Goal: Find specific page/section: Find specific page/section

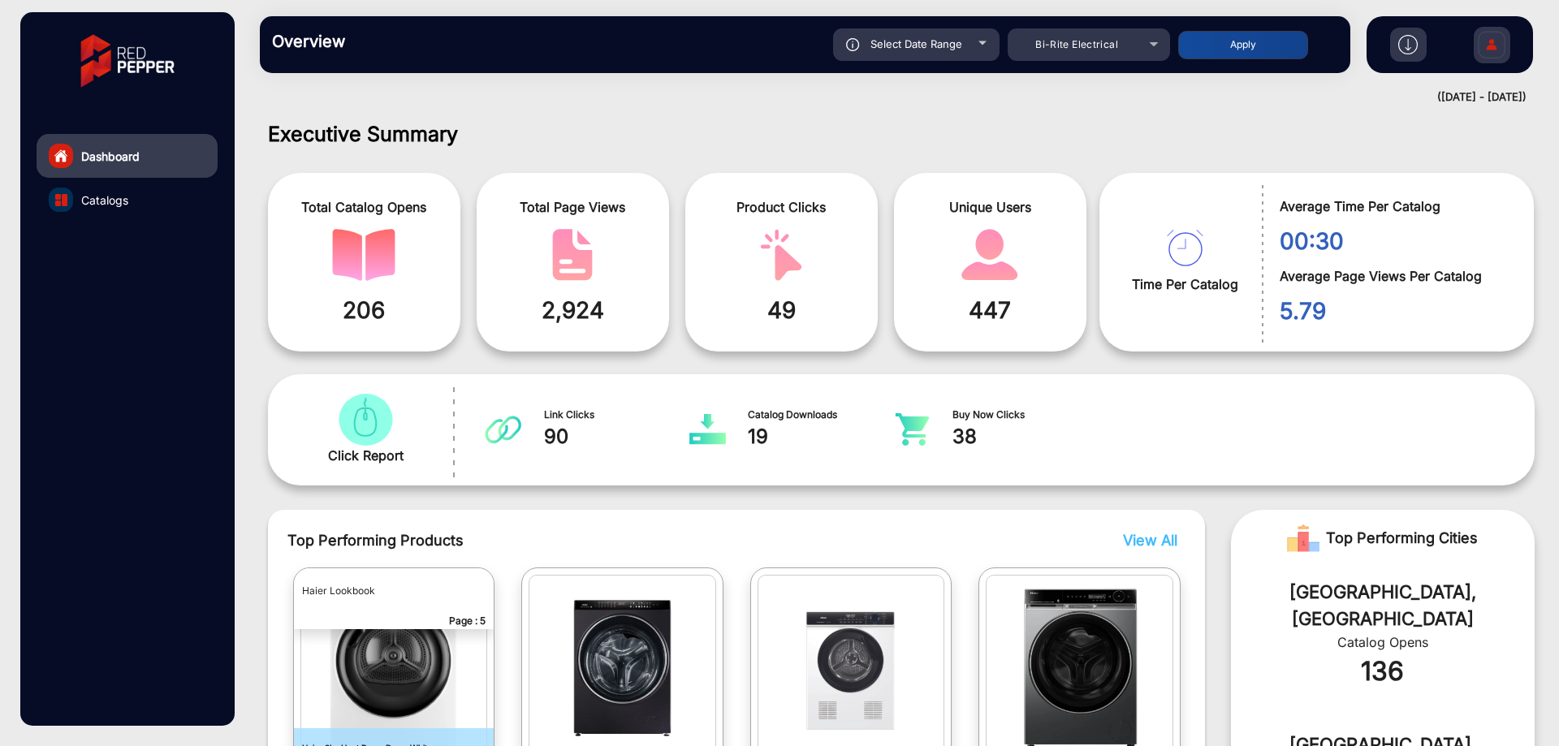
scroll to position [596, 0]
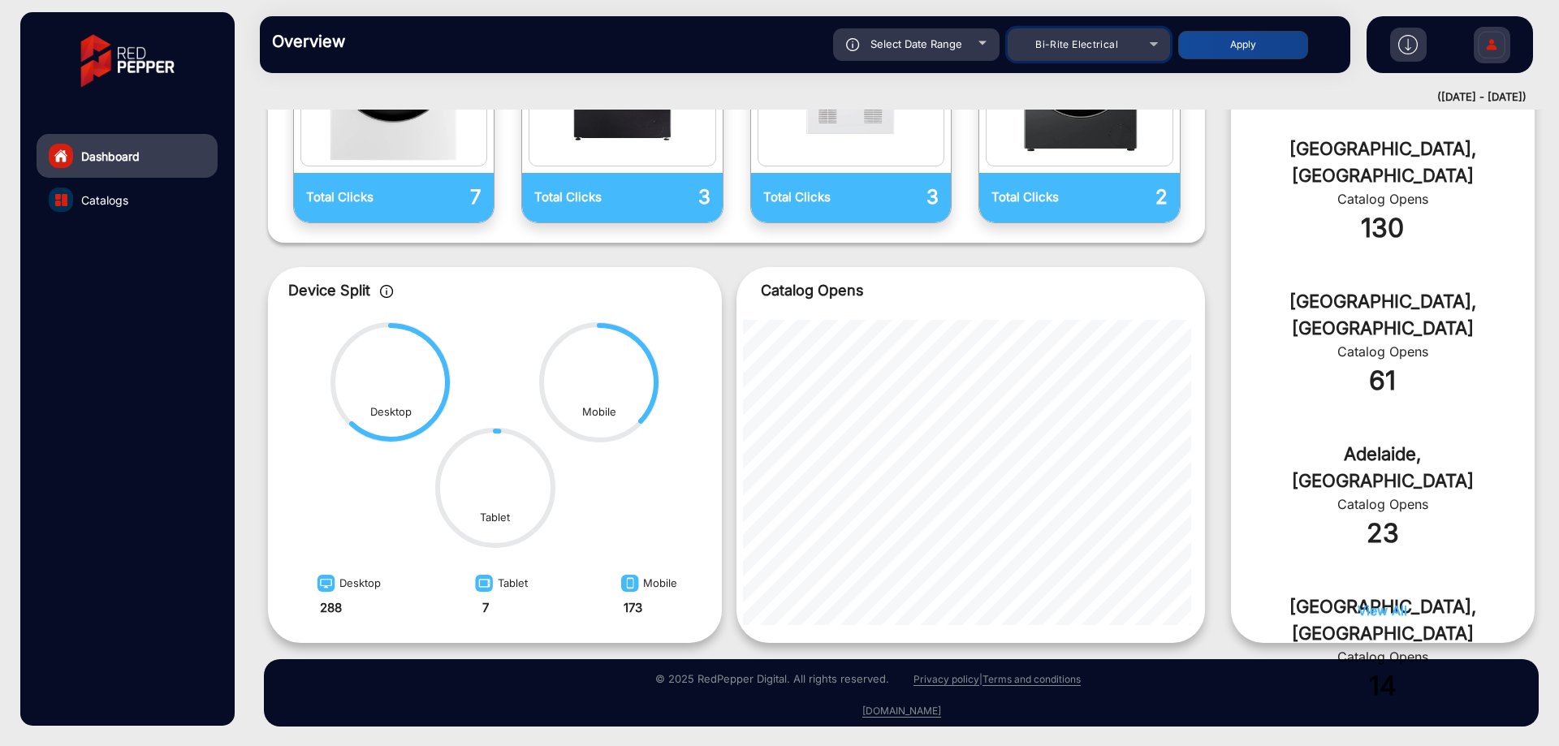
click at [1149, 35] on div "Bi-Rite Electrical" at bounding box center [1088, 44] width 162 height 19
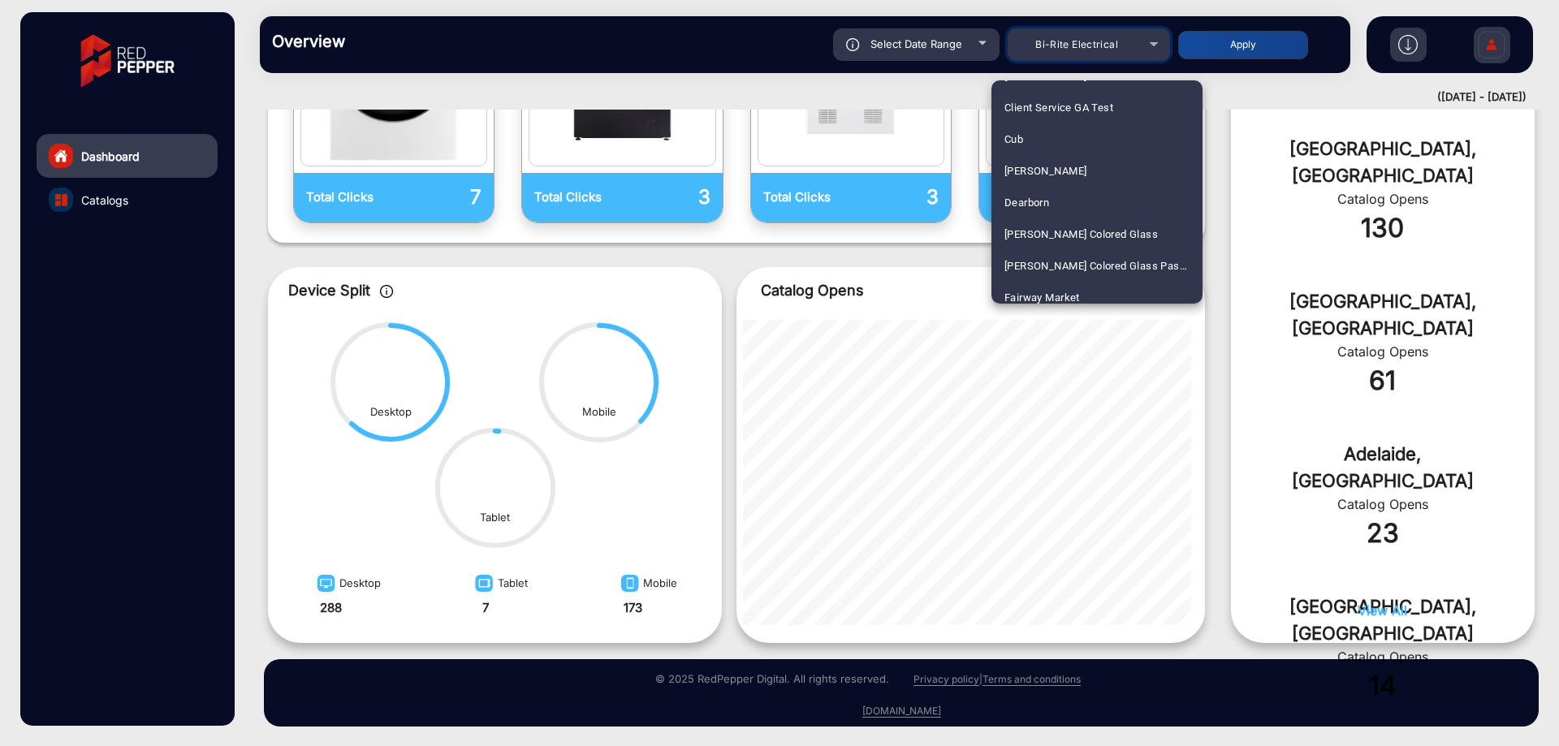
scroll to position [731, 0]
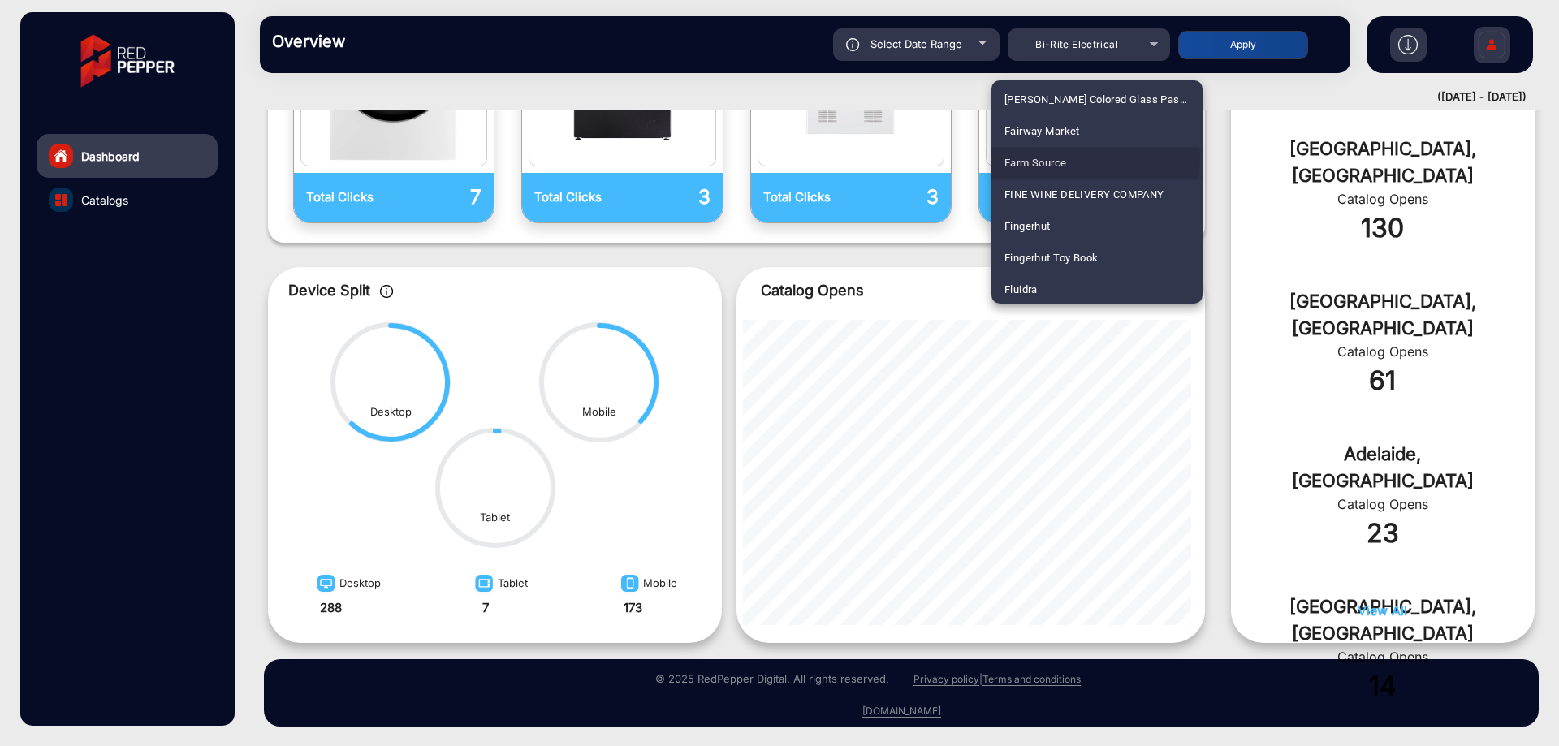
click at [1058, 158] on span "Farm Source" at bounding box center [1035, 163] width 62 height 32
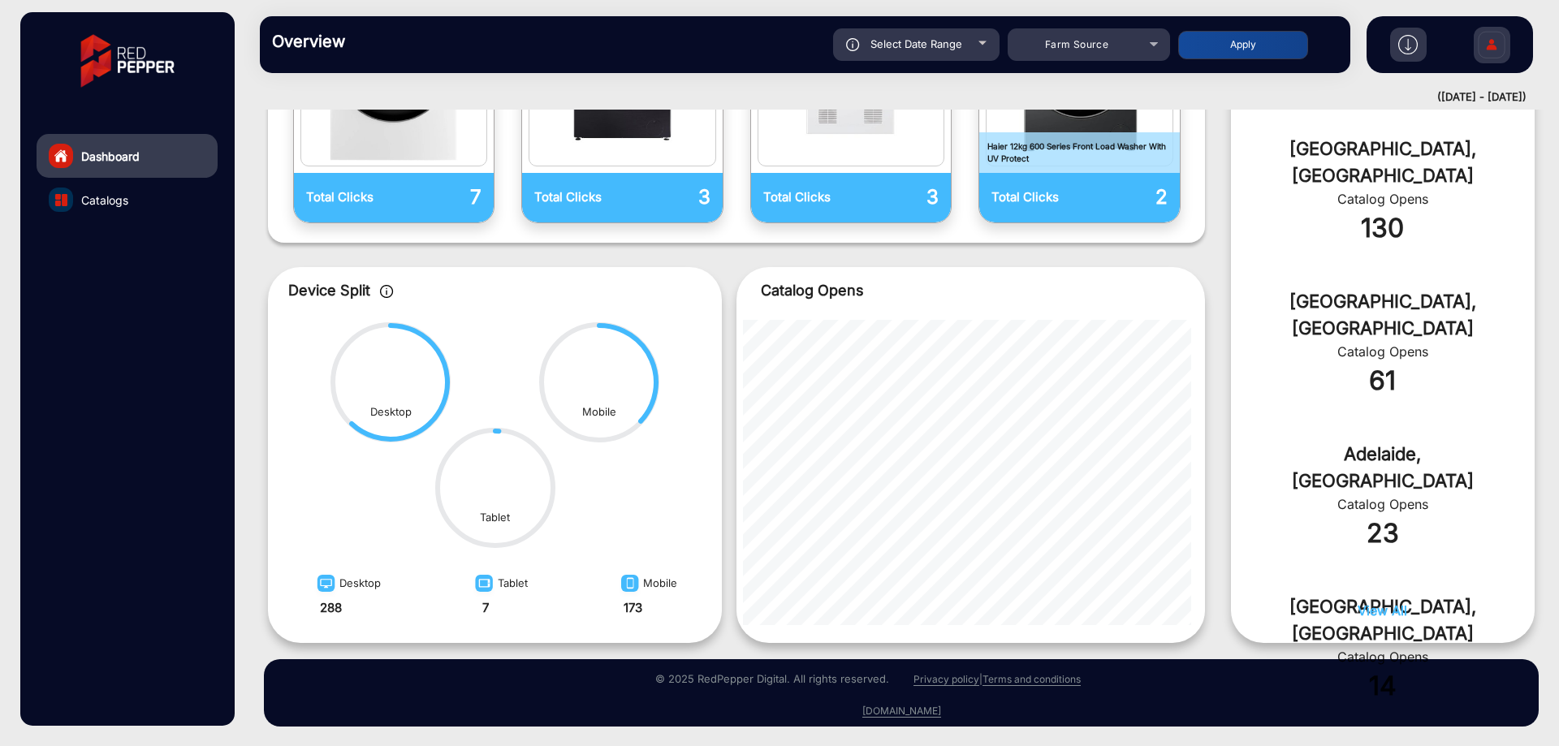
click at [1232, 41] on button "Apply" at bounding box center [1243, 45] width 130 height 28
type input "[DATE]"
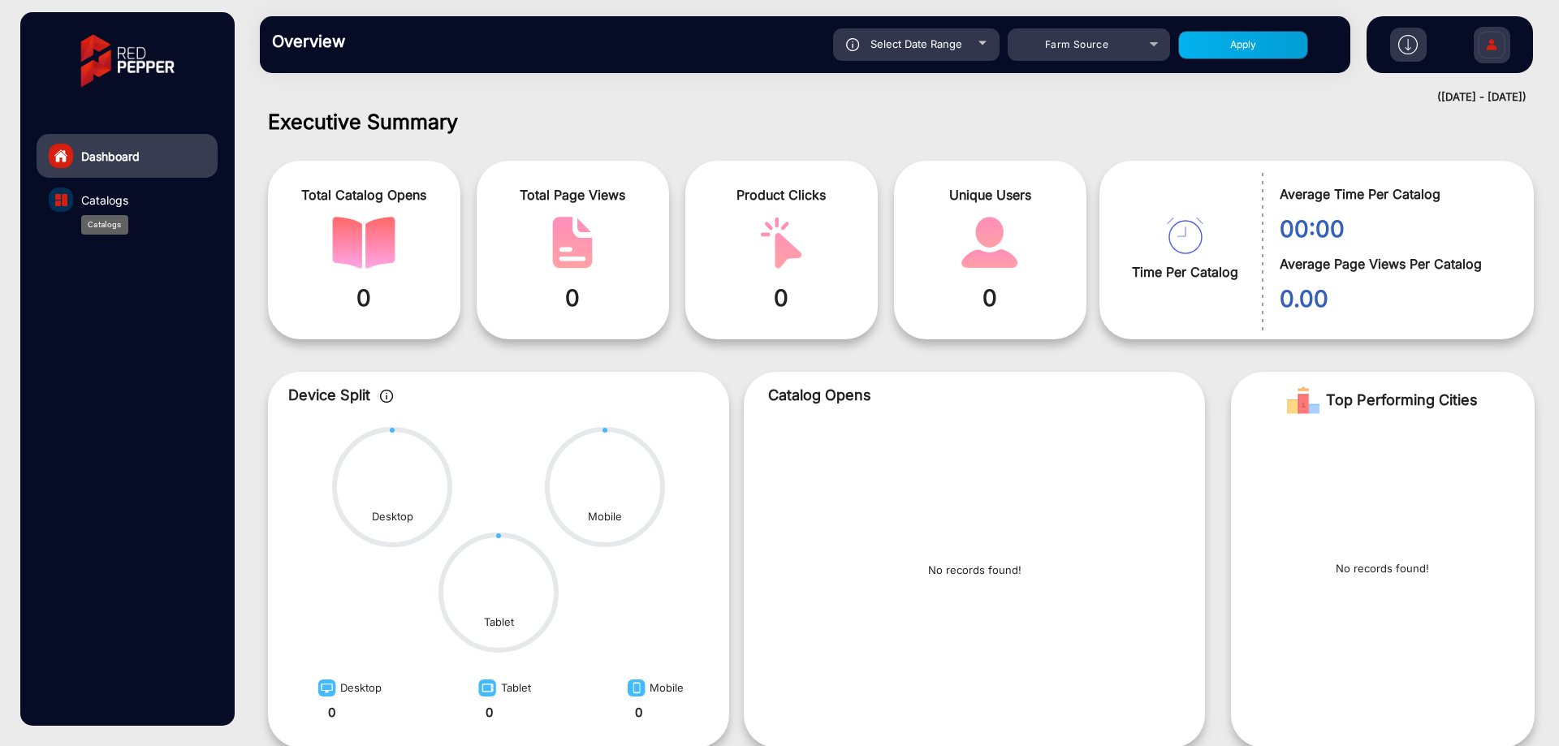
click at [97, 200] on span "Catalogs" at bounding box center [104, 200] width 47 height 17
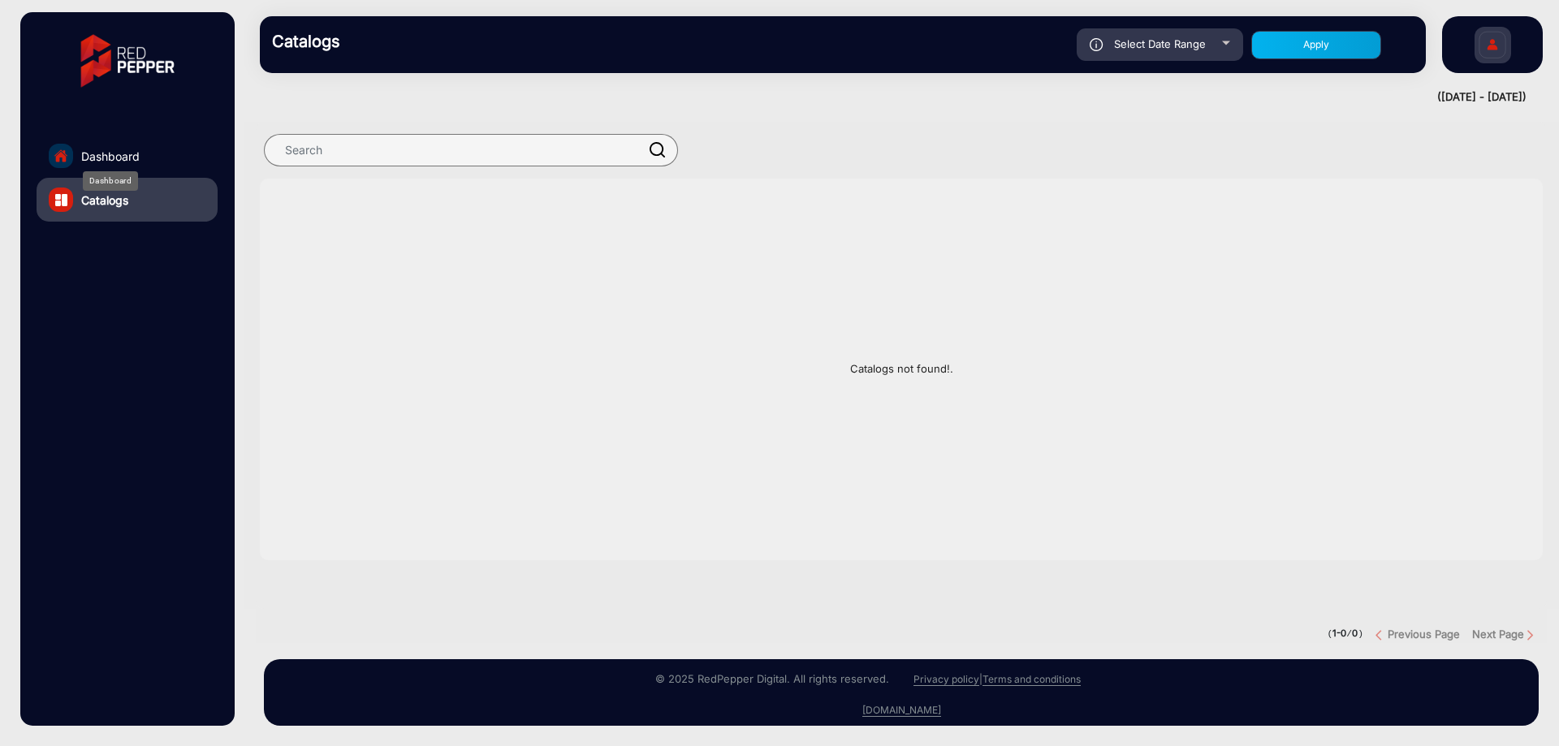
click at [129, 161] on span "Dashboard" at bounding box center [110, 156] width 58 height 17
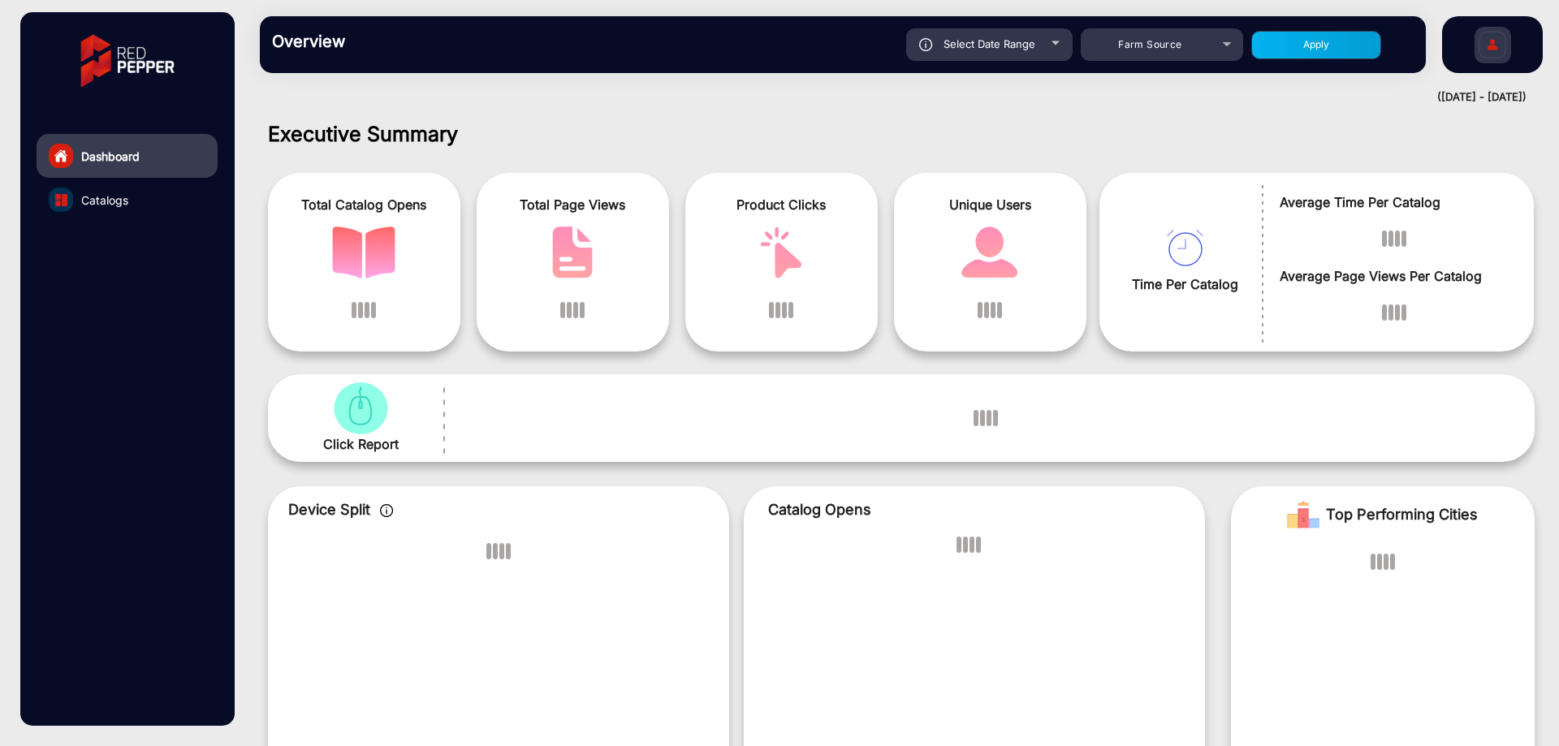
scroll to position [12, 0]
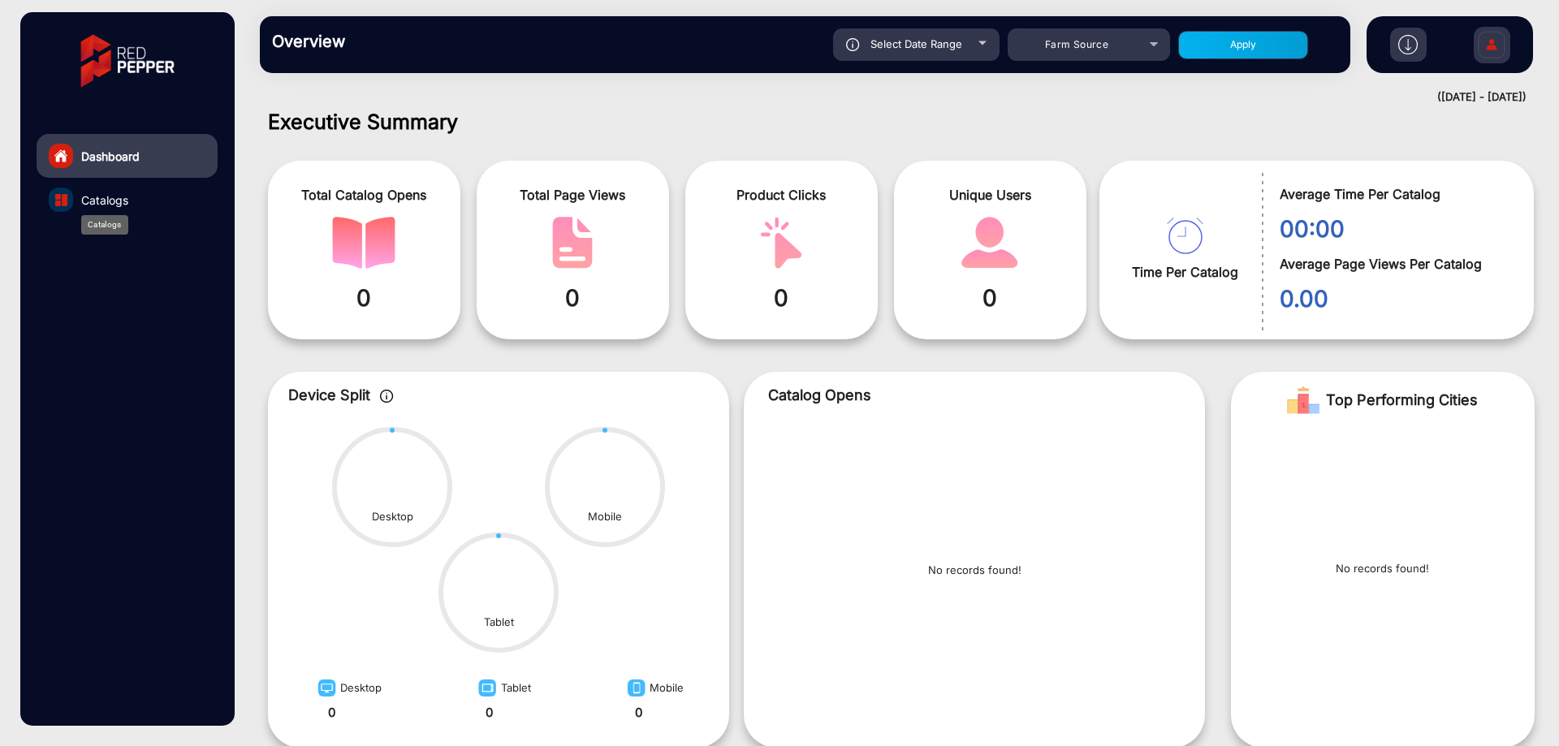
click at [104, 205] on span "Catalogs" at bounding box center [104, 200] width 47 height 17
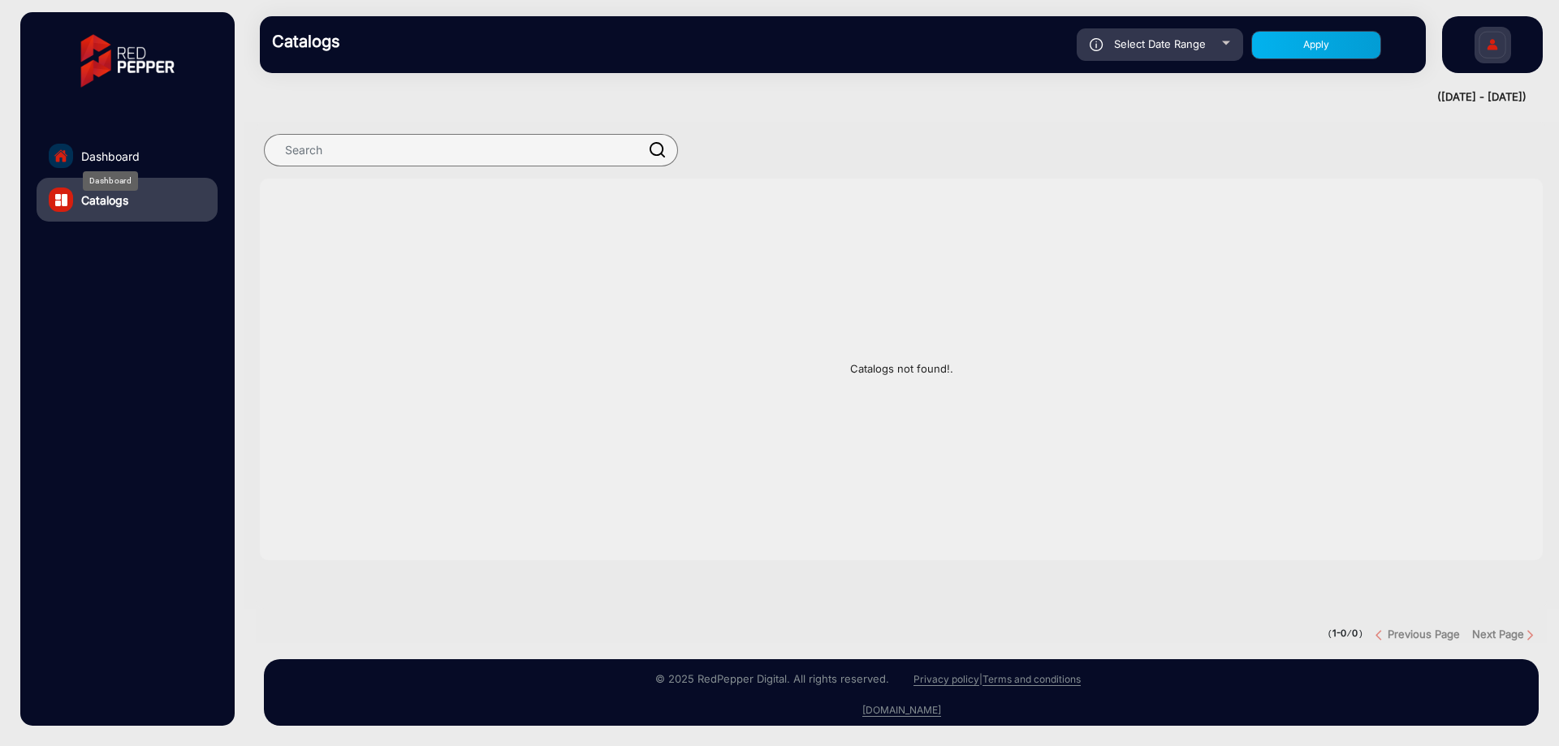
click at [139, 161] on span "Dashboard" at bounding box center [110, 156] width 58 height 17
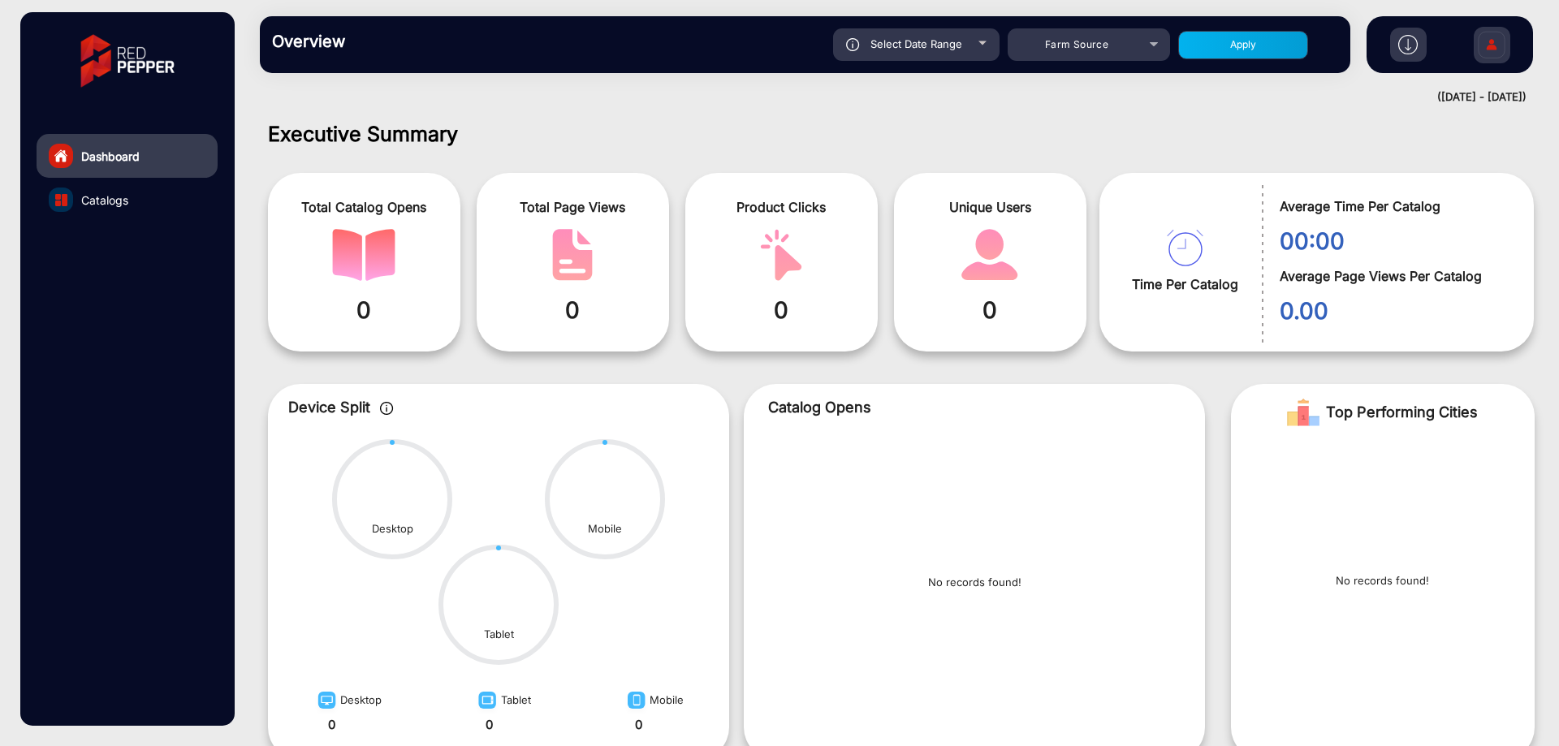
scroll to position [12, 0]
